Goal: Task Accomplishment & Management: Use online tool/utility

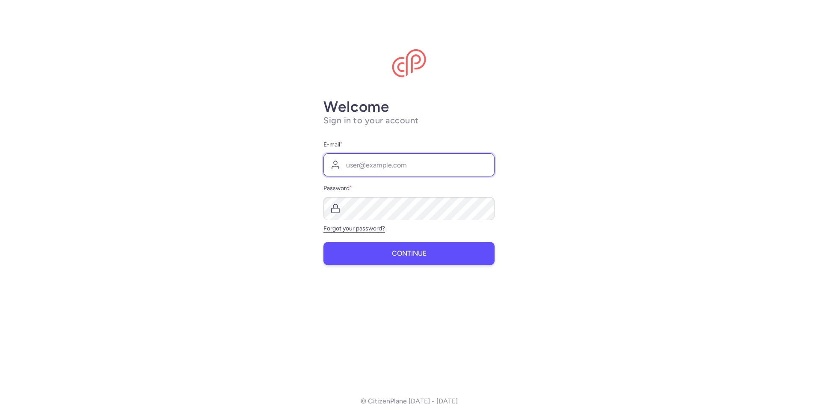
type input "[EMAIL_ADDRESS][DOMAIN_NAME]"
click at [365, 256] on button "Continue" at bounding box center [409, 253] width 171 height 23
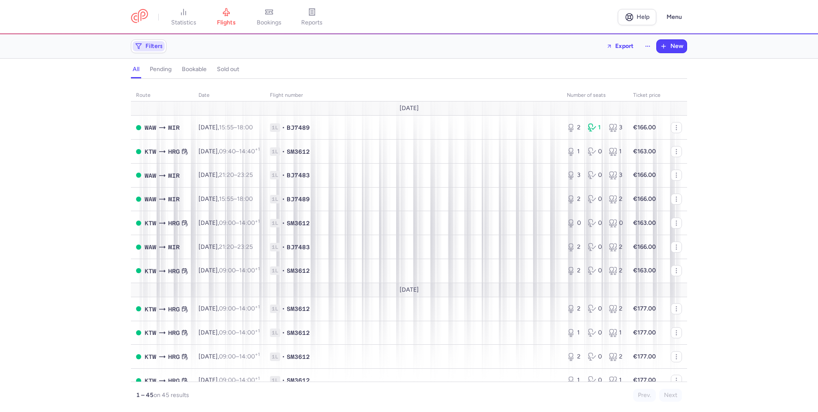
click at [149, 48] on span "Filters" at bounding box center [155, 46] width 18 height 7
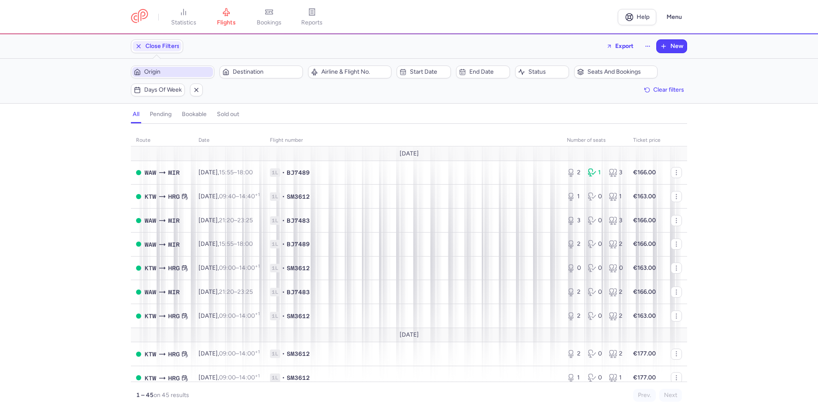
click at [167, 67] on span "Origin" at bounding box center [172, 72] width 81 height 10
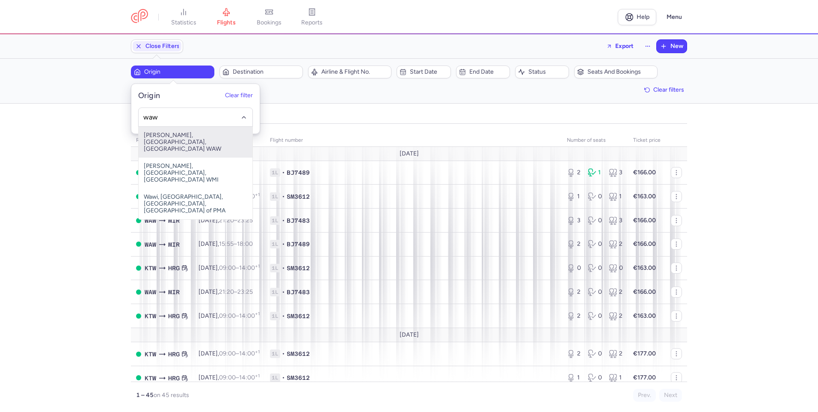
drag, startPoint x: 184, startPoint y: 141, endPoint x: 232, endPoint y: 96, distance: 65.7
click at [185, 141] on span "[PERSON_NAME], [GEOGRAPHIC_DATA], [GEOGRAPHIC_DATA] WAW" at bounding box center [196, 142] width 114 height 31
type input "waw"
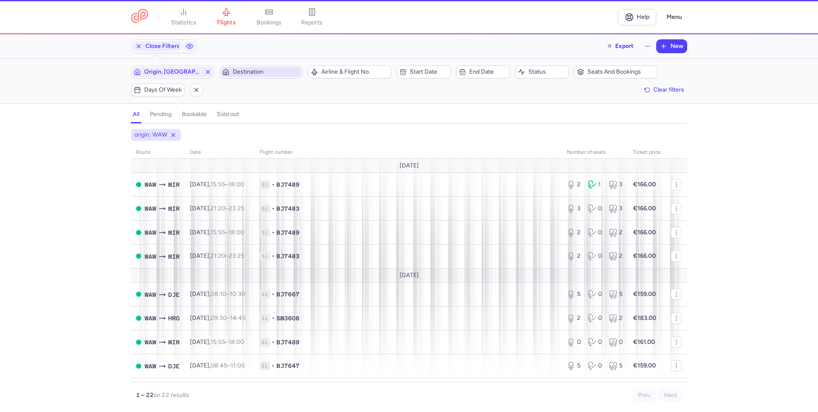
click at [249, 73] on span "Destination" at bounding box center [266, 71] width 67 height 7
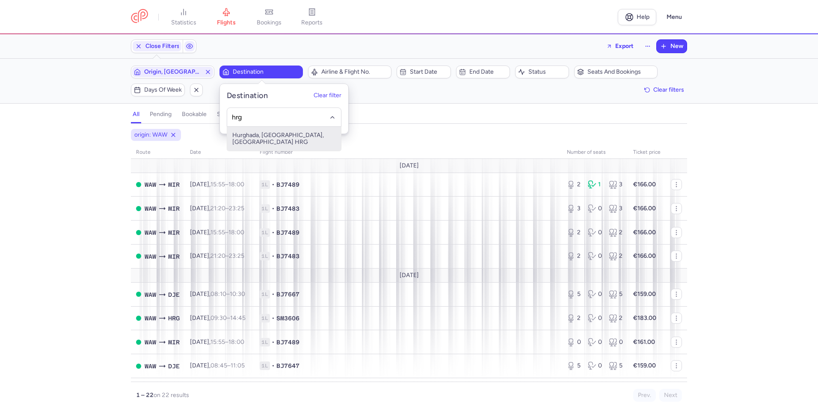
click at [270, 138] on span "Hurghada, [GEOGRAPHIC_DATA], [GEOGRAPHIC_DATA] HRG" at bounding box center [284, 139] width 114 height 24
type input "hrg"
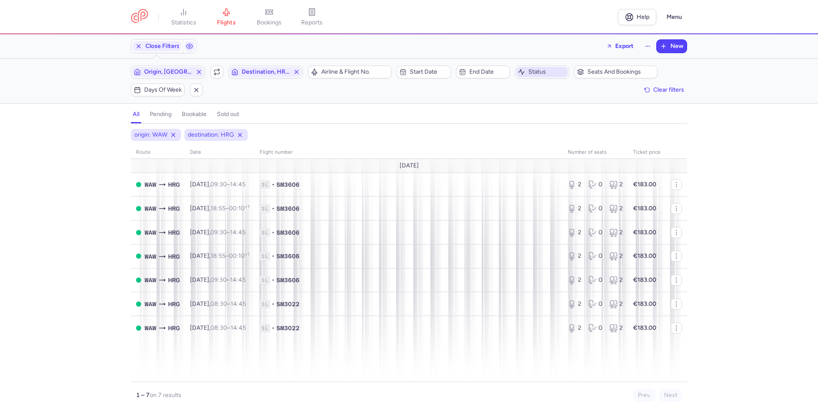
click at [546, 71] on span "Status" at bounding box center [548, 71] width 38 height 7
click at [486, 70] on span "End date" at bounding box center [488, 71] width 38 height 7
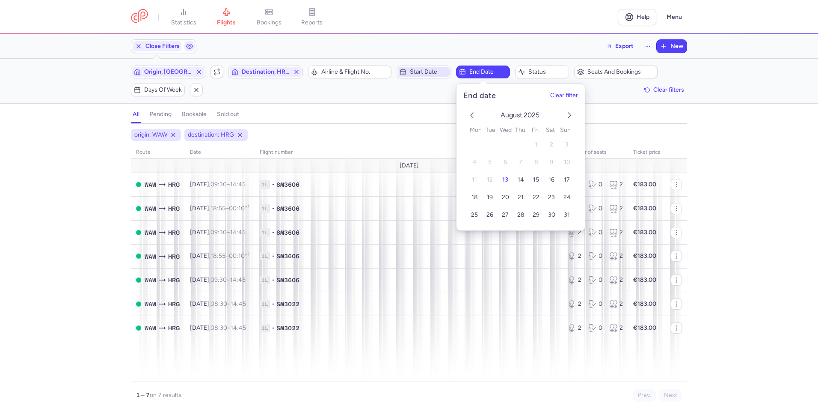
drag, startPoint x: 428, startPoint y: 69, endPoint x: 423, endPoint y: 71, distance: 5.3
click at [428, 69] on span "Start date" at bounding box center [429, 71] width 38 height 7
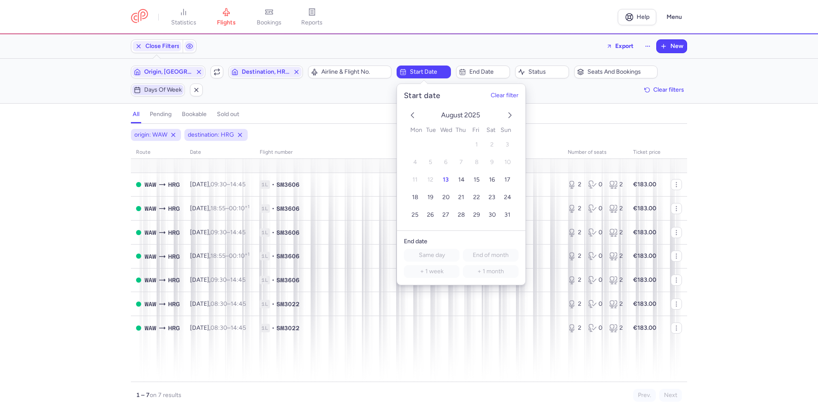
click at [165, 87] on span "Days of week" at bounding box center [163, 89] width 38 height 7
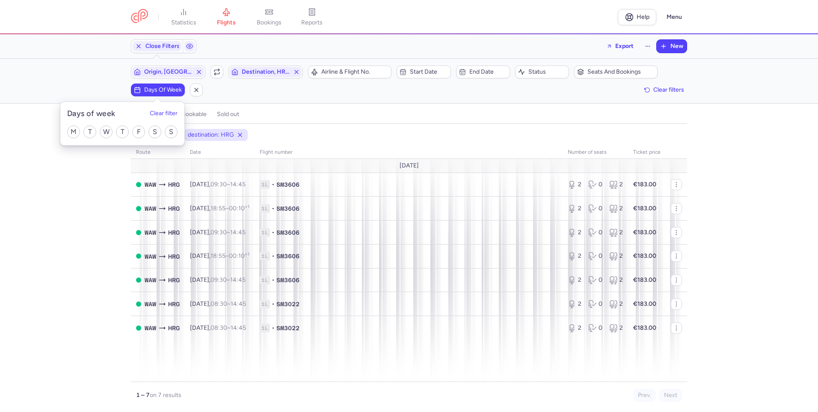
click at [169, 140] on div "M T W T F S S" at bounding box center [122, 132] width 124 height 27
click at [169, 135] on input "S" at bounding box center [171, 131] width 13 height 13
checkbox input "true"
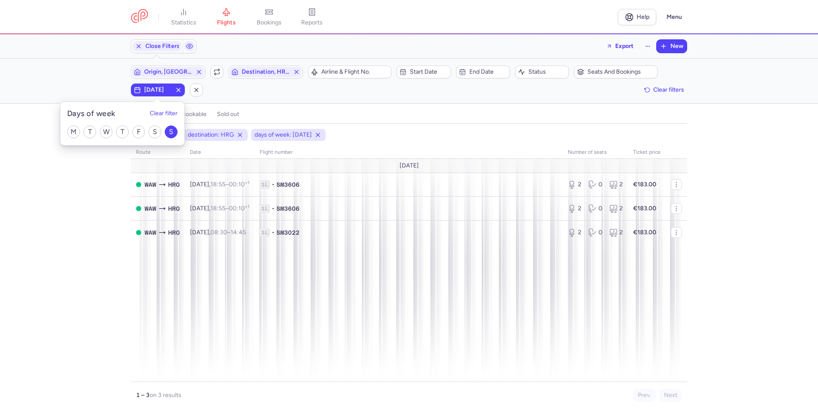
click at [365, 118] on div "all pending bookable sold out" at bounding box center [409, 116] width 556 height 15
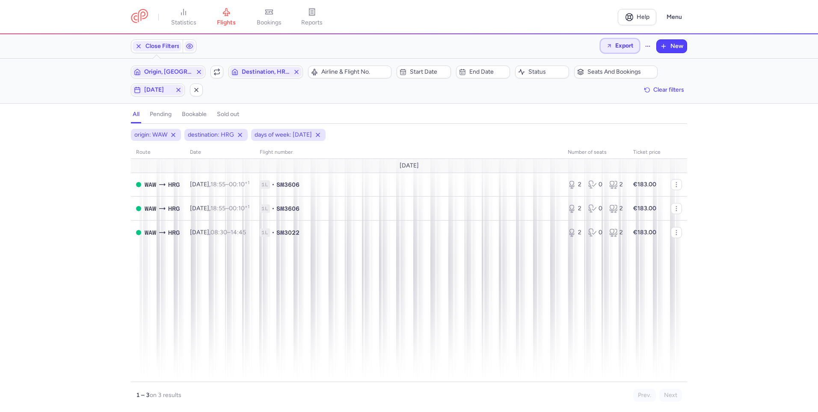
click at [626, 46] on span "Export" at bounding box center [624, 45] width 18 height 6
click at [600, 68] on button "Export flights" at bounding box center [596, 69] width 85 height 14
click at [178, 70] on span "Origin, [GEOGRAPHIC_DATA]" at bounding box center [168, 71] width 48 height 7
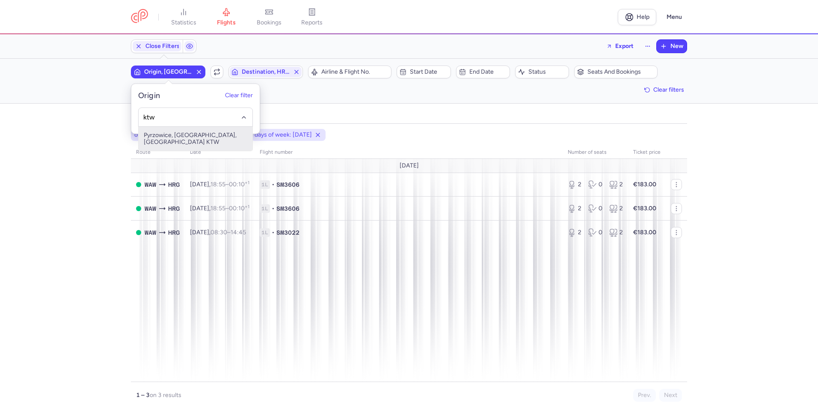
click at [207, 135] on span "Pyrzowice, [GEOGRAPHIC_DATA], [GEOGRAPHIC_DATA] KTW" at bounding box center [196, 139] width 114 height 24
type input "ktw"
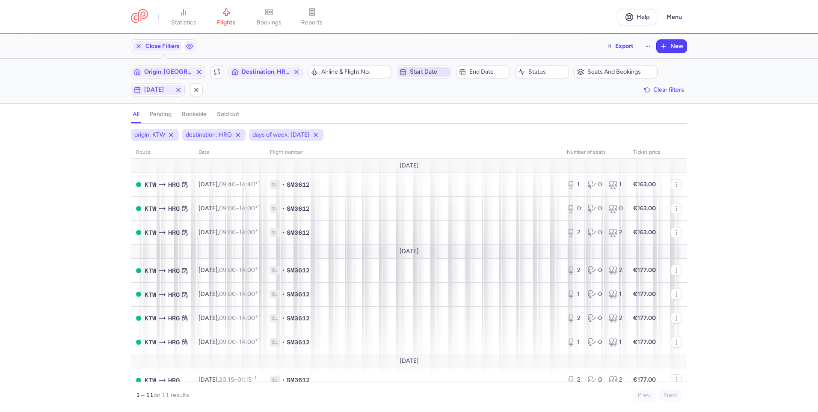
click at [436, 72] on span "Start date" at bounding box center [429, 71] width 38 height 7
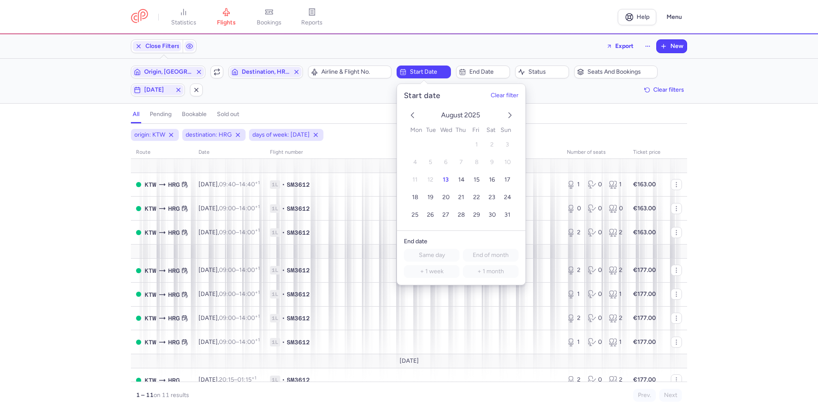
click at [511, 117] on icon "next month" at bounding box center [510, 115] width 10 height 10
click at [506, 162] on span "14" at bounding box center [508, 162] width 6 height 7
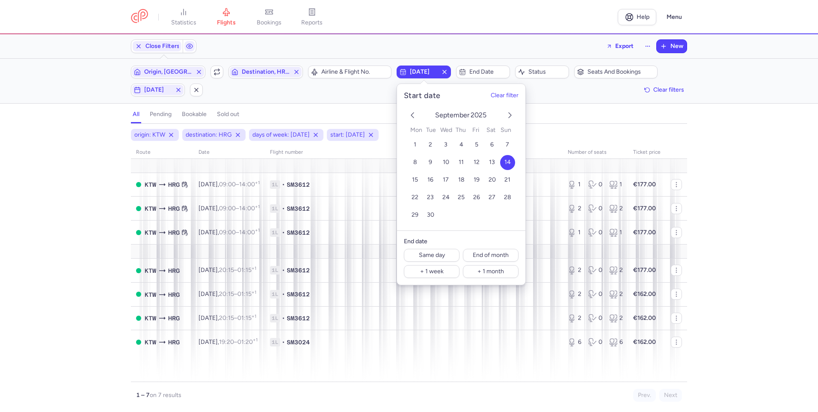
click at [511, 117] on icon "next month" at bounding box center [510, 115] width 10 height 10
drag, startPoint x: 509, startPoint y: 194, endPoint x: 561, endPoint y: 164, distance: 59.8
click at [509, 194] on span "26" at bounding box center [507, 197] width 7 height 7
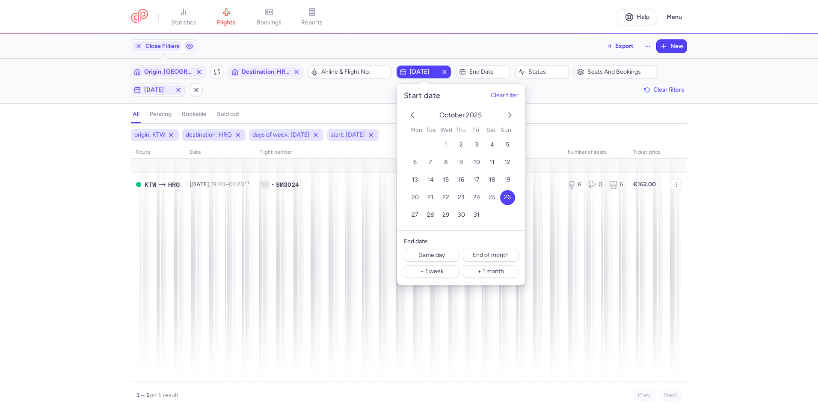
click at [415, 73] on span "[DATE]" at bounding box center [423, 71] width 27 height 7
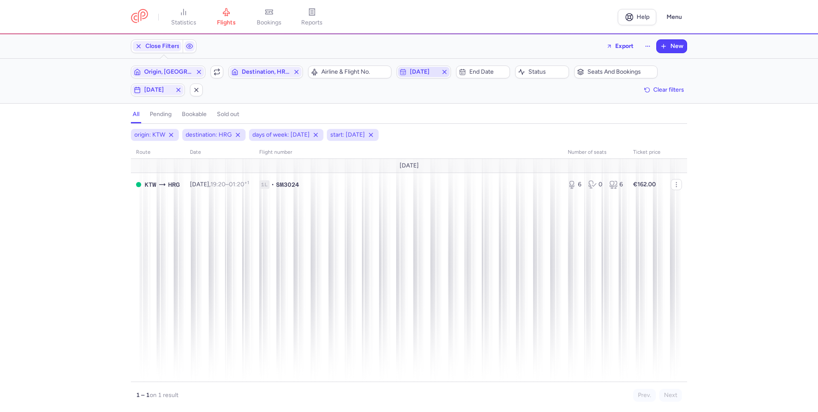
click at [420, 73] on span "[DATE]" at bounding box center [423, 71] width 27 height 7
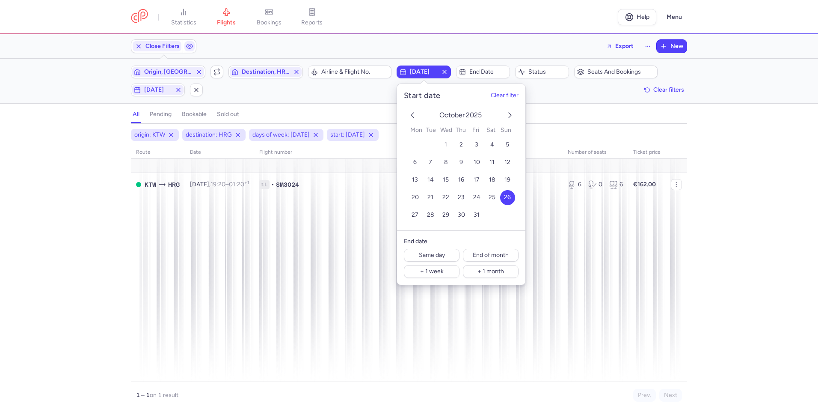
click at [416, 118] on icon "previous month" at bounding box center [412, 115] width 10 height 10
click at [509, 163] on span "14" at bounding box center [508, 162] width 6 height 7
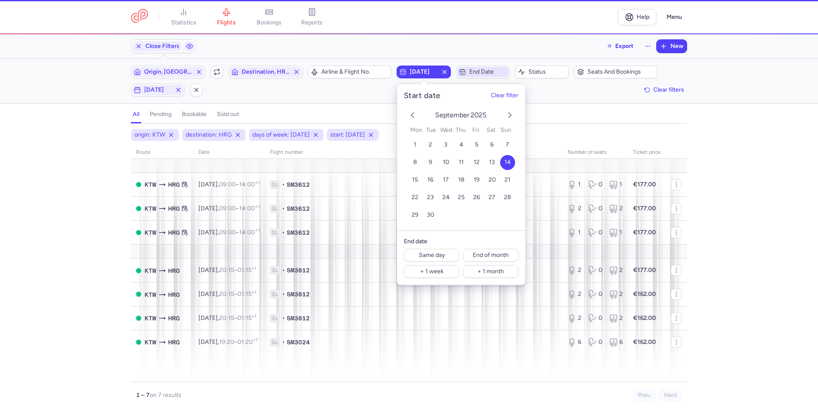
click at [484, 73] on span "End date" at bounding box center [488, 71] width 38 height 7
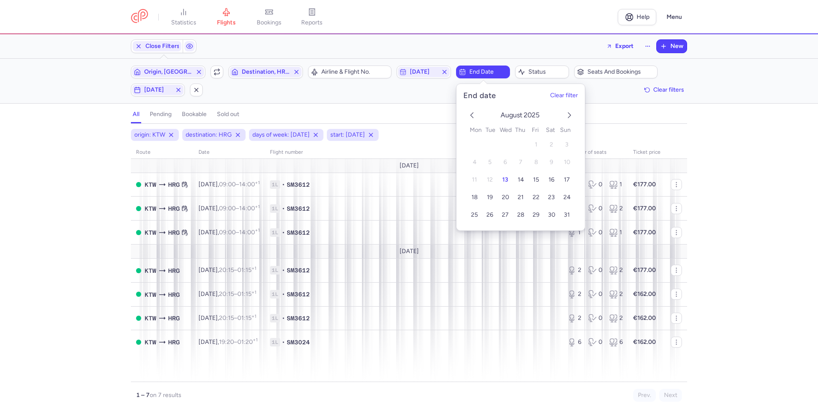
click at [567, 118] on icon "next month" at bounding box center [569, 115] width 10 height 10
click at [570, 121] on button "next month" at bounding box center [569, 116] width 10 height 12
click at [567, 198] on span "26" at bounding box center [567, 197] width 7 height 7
click at [740, 141] on div "origin: KTW destination: HRG days of week: [DATE] start: [DATE] end: [DATE] rou…" at bounding box center [409, 270] width 818 height 283
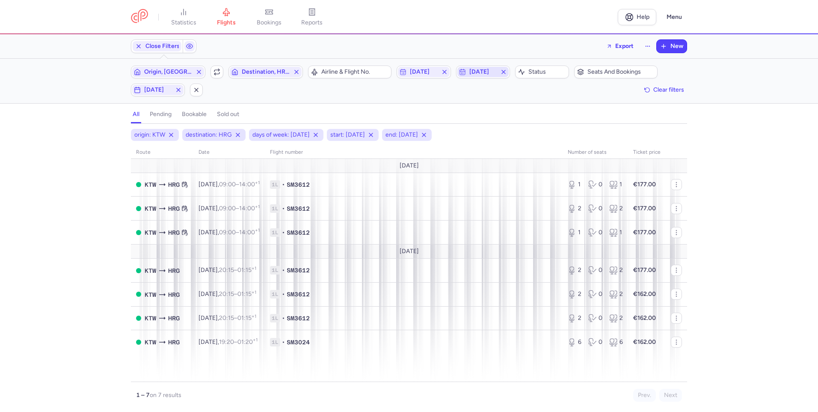
click at [469, 72] on span "[DATE]" at bounding box center [482, 72] width 51 height 10
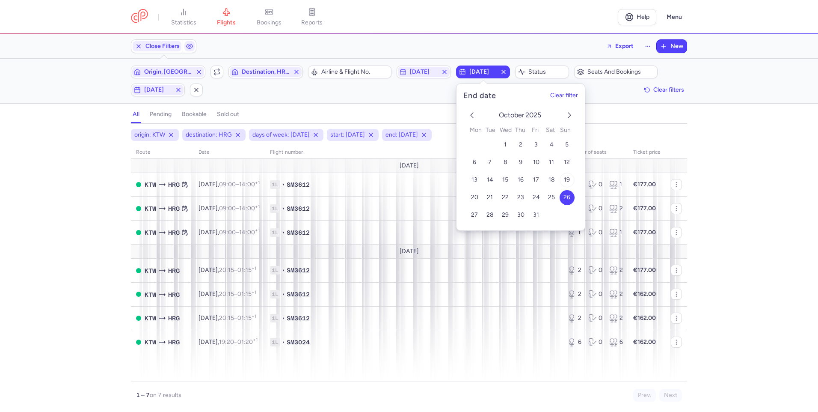
click at [568, 181] on span "19" at bounding box center [567, 179] width 6 height 7
click at [758, 163] on div "origin: KTW destination: HRG days of week: [DATE] start: [DATE] end: [DATE] rou…" at bounding box center [409, 270] width 818 height 283
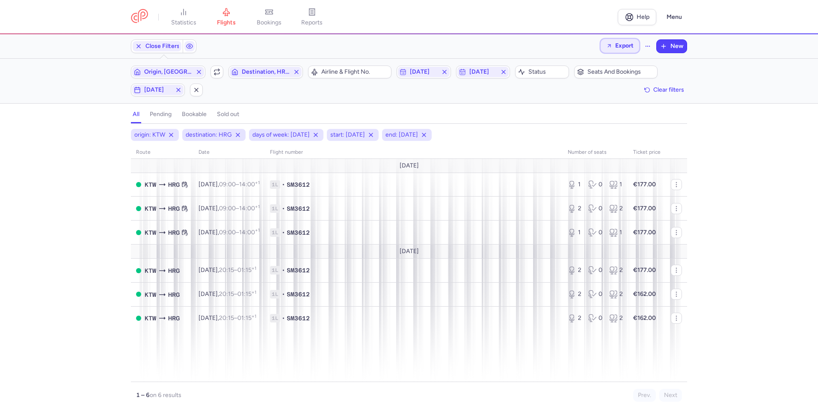
click at [629, 43] on span "Export" at bounding box center [624, 45] width 18 height 6
click at [597, 67] on button "Export flights" at bounding box center [596, 69] width 85 height 14
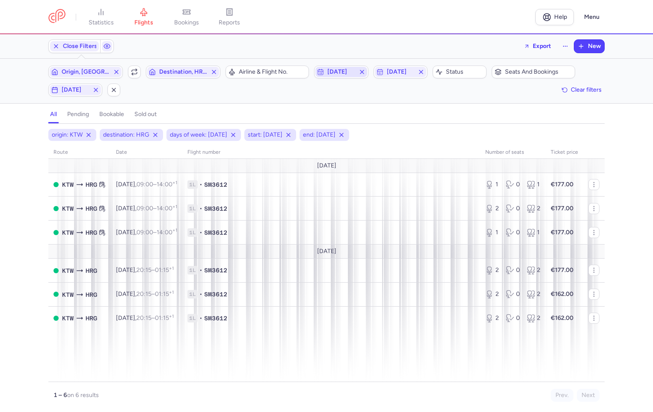
click at [351, 72] on span "[DATE]" at bounding box center [340, 71] width 27 height 7
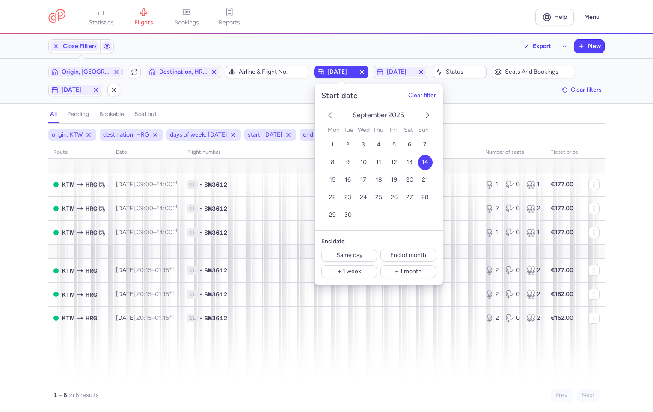
click at [331, 116] on icon "previous month" at bounding box center [330, 115] width 10 height 10
click at [426, 178] on span "17" at bounding box center [425, 179] width 6 height 7
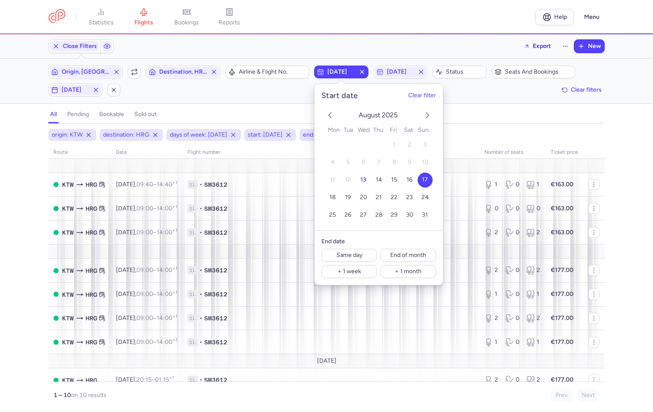
click at [496, 115] on div "all pending bookable sold out" at bounding box center [326, 116] width 556 height 15
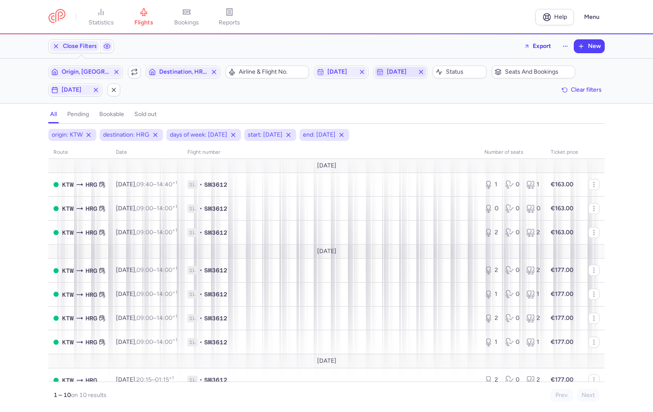
click at [413, 74] on span "[DATE]" at bounding box center [400, 71] width 27 height 7
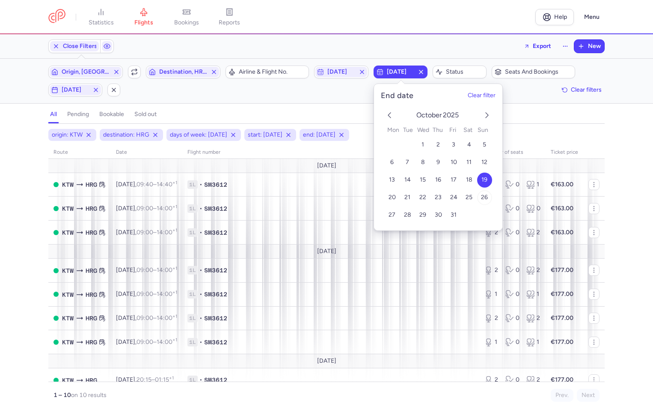
click at [483, 193] on button "26" at bounding box center [484, 197] width 15 height 15
click at [342, 115] on div "all pending bookable sold out" at bounding box center [326, 116] width 556 height 15
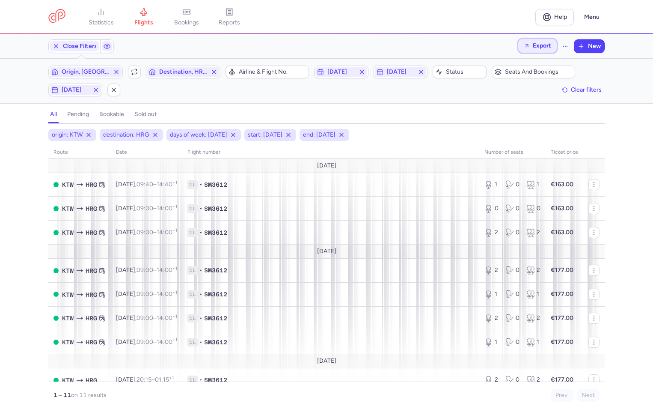
click at [542, 47] on span "Export" at bounding box center [542, 45] width 18 height 6
click at [538, 71] on button "Export flights" at bounding box center [514, 69] width 85 height 14
click at [354, 73] on span "[DATE]" at bounding box center [340, 71] width 27 height 7
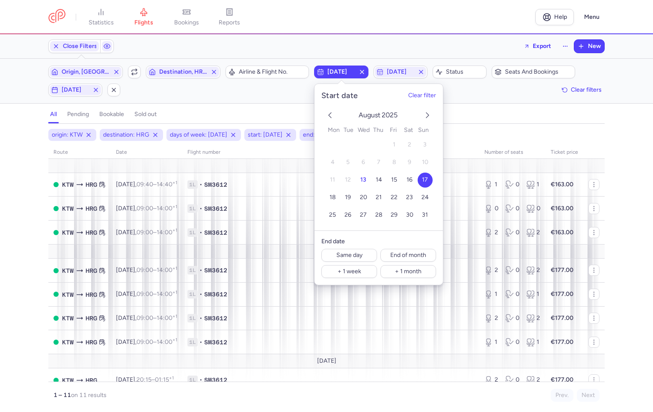
click at [424, 113] on icon "next month" at bounding box center [427, 115] width 10 height 10
click at [424, 164] on span "14" at bounding box center [425, 162] width 6 height 7
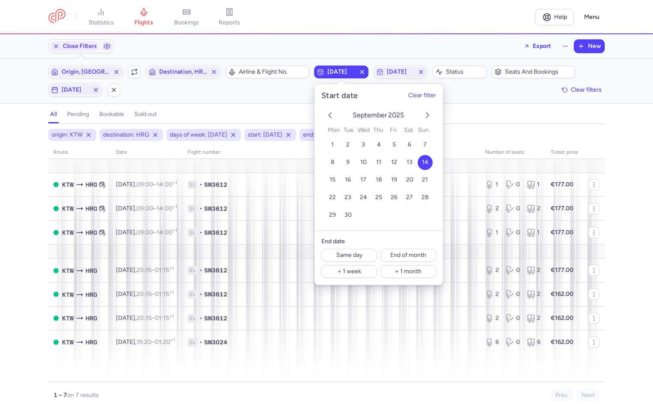
click at [537, 99] on div "Filters (5) – 7 results Origin, KTW Include return Destination, HRG Airline & F…" at bounding box center [326, 81] width 653 height 45
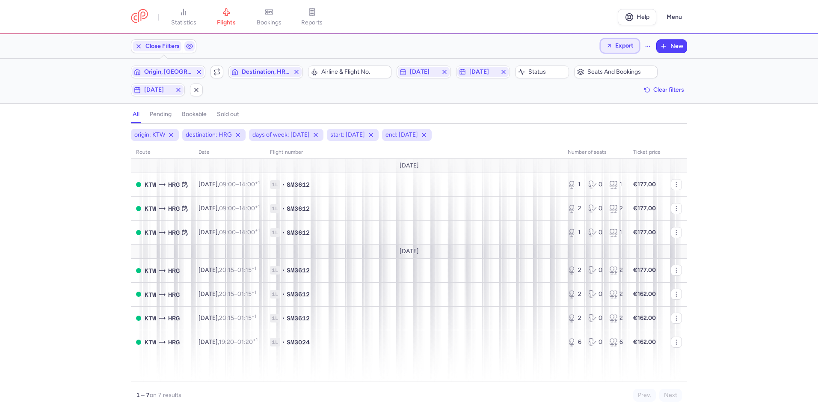
click at [627, 43] on span "Export" at bounding box center [624, 45] width 18 height 6
click at [595, 67] on p "Export flights" at bounding box center [577, 68] width 36 height 7
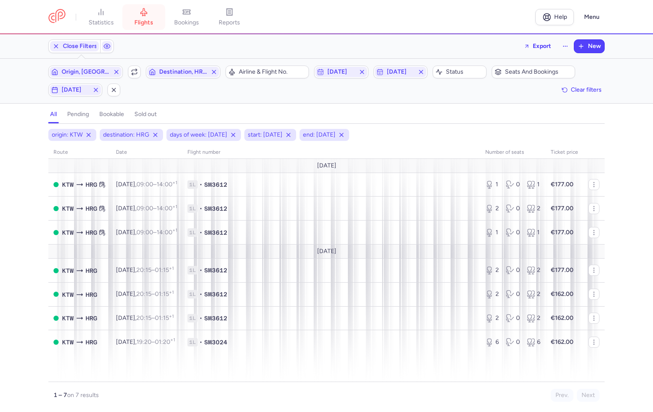
click at [146, 15] on icon at bounding box center [144, 12] width 9 height 9
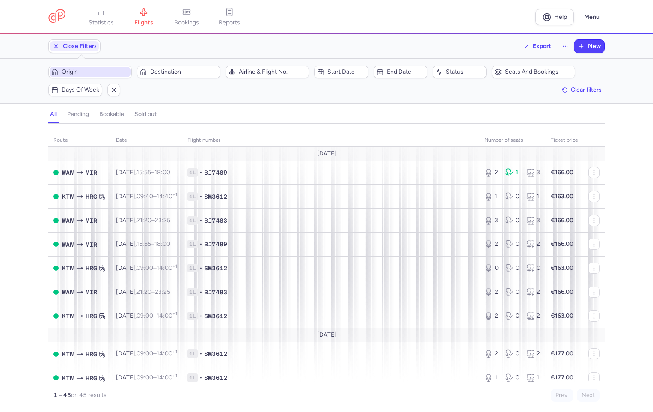
click at [107, 68] on span "Origin" at bounding box center [90, 72] width 81 height 10
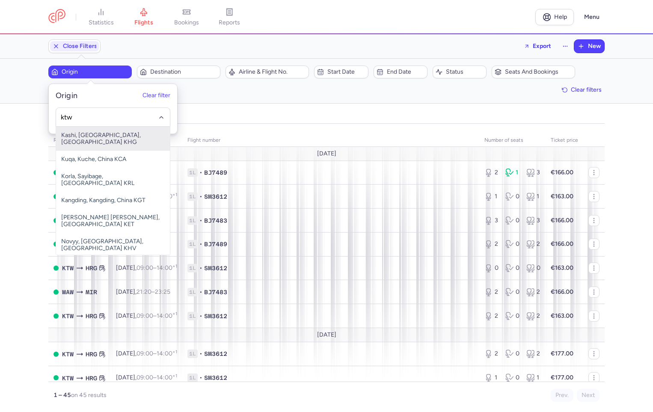
type input "ktw"
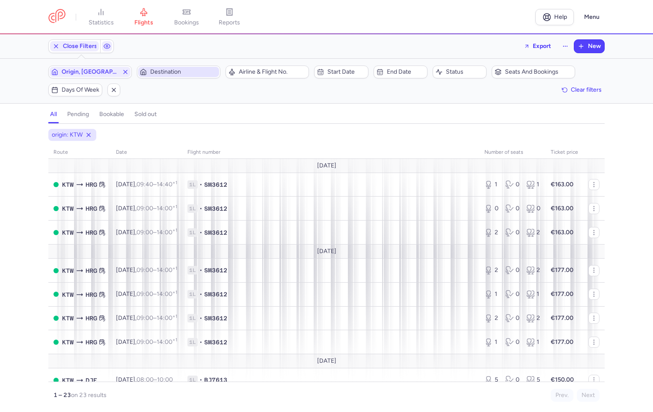
click at [181, 72] on span "Destination" at bounding box center [183, 71] width 67 height 7
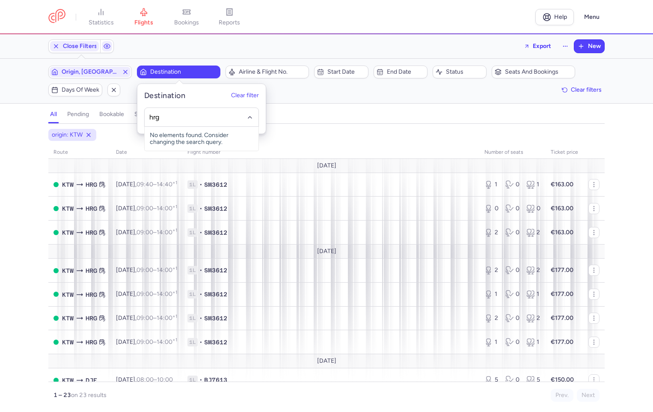
type input "hrg"
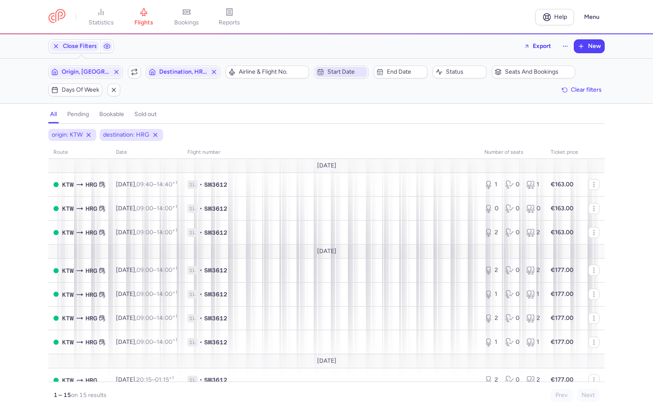
click at [340, 74] on span "Start date" at bounding box center [346, 71] width 38 height 7
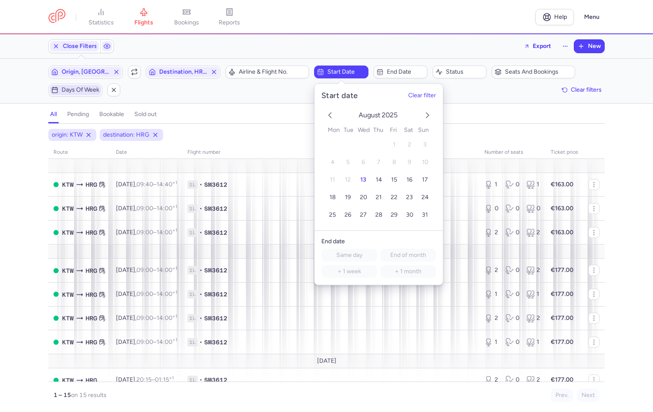
drag, startPoint x: 74, startPoint y: 86, endPoint x: 83, endPoint y: 93, distance: 11.3
click at [74, 86] on span "Days of week" at bounding box center [81, 89] width 38 height 7
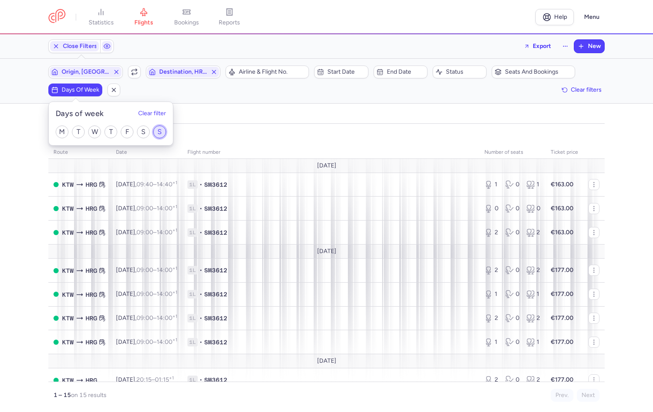
click at [157, 127] on input "S" at bounding box center [159, 131] width 13 height 13
checkbox input "true"
click at [340, 120] on div "all pending bookable sold out" at bounding box center [326, 116] width 556 height 15
